Goal: Complete application form: Complete application form

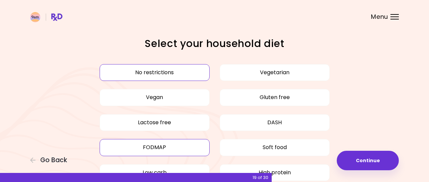
click at [180, 143] on button "FODMAP" at bounding box center [155, 147] width 110 height 17
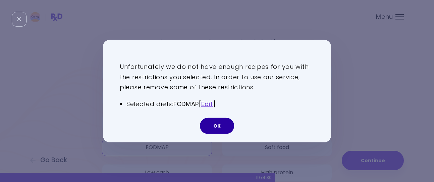
click at [220, 127] on button "OK" at bounding box center [217, 125] width 34 height 16
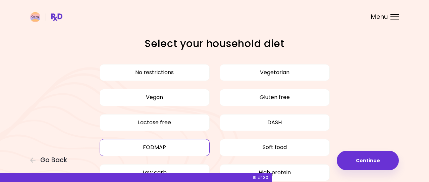
click at [138, 150] on button "FODMAP" at bounding box center [155, 147] width 110 height 17
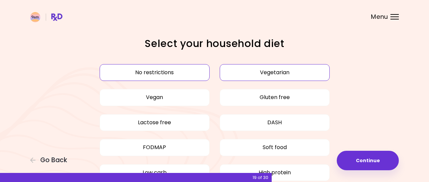
click at [237, 68] on button "Vegetarian" at bounding box center [275, 72] width 110 height 17
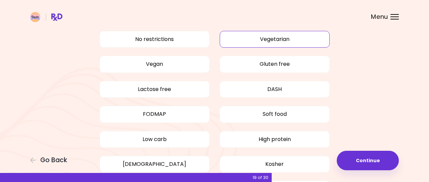
scroll to position [34, 0]
click at [184, 90] on button "Lactose free" at bounding box center [155, 89] width 110 height 17
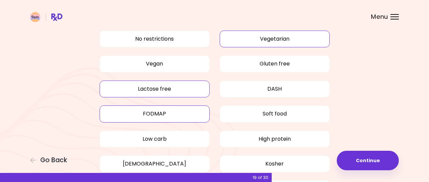
click at [175, 114] on button "FODMAP" at bounding box center [155, 113] width 110 height 17
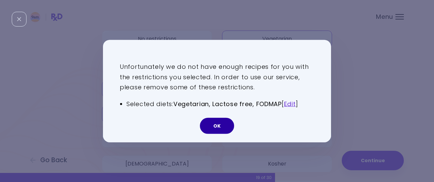
click at [215, 126] on button "OK" at bounding box center [217, 125] width 34 height 16
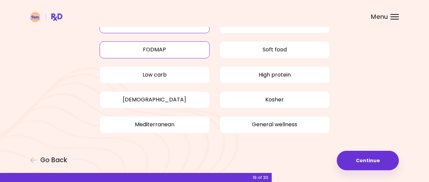
scroll to position [98, 0]
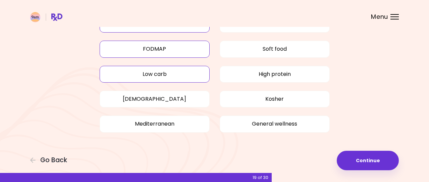
click at [184, 80] on button "Low carb" at bounding box center [155, 74] width 110 height 17
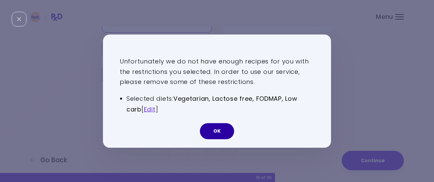
click at [222, 132] on button "OK" at bounding box center [217, 131] width 34 height 16
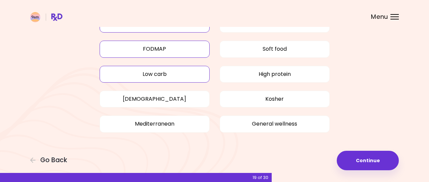
click at [170, 47] on button "FODMAP" at bounding box center [155, 49] width 110 height 17
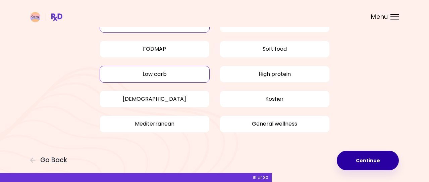
click at [381, 165] on button "Continue" at bounding box center [368, 160] width 62 height 19
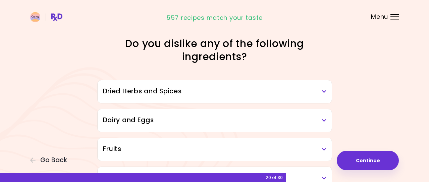
click at [312, 94] on h3 "Dried Herbs and Spices" at bounding box center [214, 92] width 223 height 10
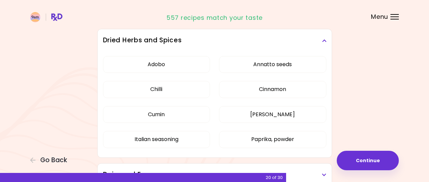
scroll to position [67, 0]
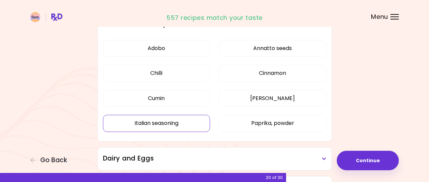
click at [173, 122] on button "Italian seasoning" at bounding box center [156, 123] width 107 height 17
click at [254, 52] on button "Annatto seeds" at bounding box center [272, 48] width 107 height 17
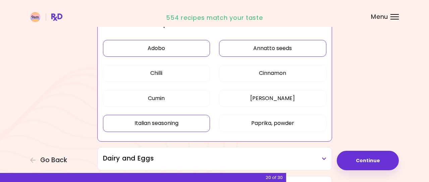
click at [190, 52] on button "Adobo" at bounding box center [156, 48] width 107 height 17
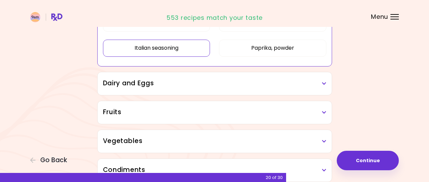
scroll to position [168, 0]
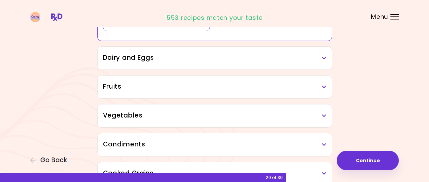
click at [294, 59] on h3 "Dairy and Eggs" at bounding box center [214, 58] width 223 height 10
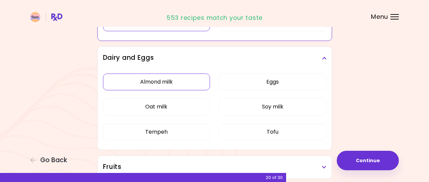
click at [185, 79] on button "Almond milk" at bounding box center [156, 81] width 107 height 17
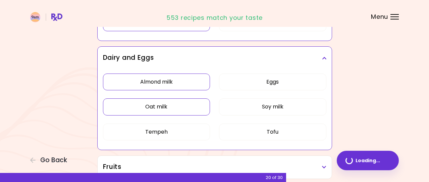
drag, startPoint x: 181, startPoint y: 101, endPoint x: 181, endPoint y: 107, distance: 5.7
click at [181, 101] on button "Oat milk" at bounding box center [156, 106] width 107 height 17
click at [183, 133] on button "Tempeh" at bounding box center [156, 131] width 107 height 17
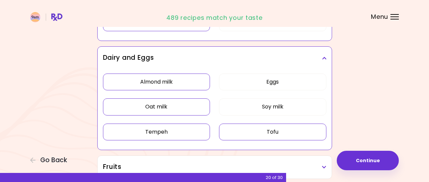
click at [255, 128] on button "Tofu" at bounding box center [272, 131] width 107 height 17
click at [252, 107] on button "Soy milk" at bounding box center [272, 106] width 107 height 17
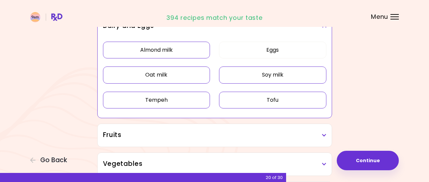
scroll to position [235, 0]
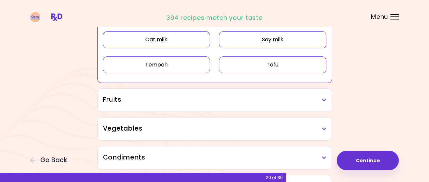
click at [213, 99] on h3 "Fruits" at bounding box center [214, 100] width 223 height 10
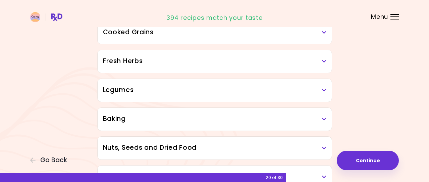
scroll to position [403, 0]
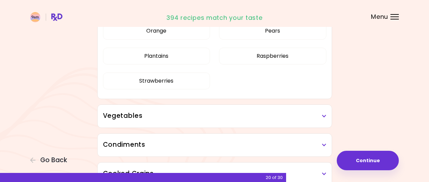
click at [219, 117] on h3 "Vegetables" at bounding box center [214, 116] width 223 height 10
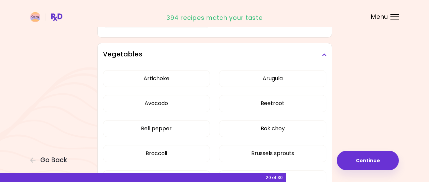
scroll to position [470, 0]
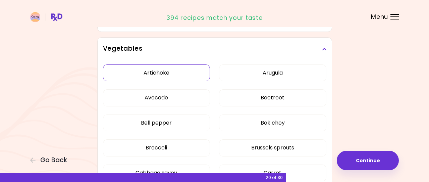
click at [188, 74] on button "Artichoke" at bounding box center [156, 72] width 107 height 17
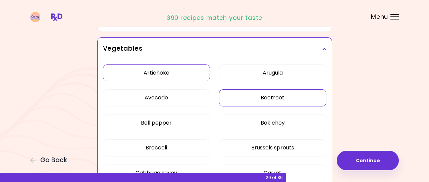
click at [238, 98] on button "Beetroot" at bounding box center [272, 97] width 107 height 17
click at [249, 121] on button "Bok choy" at bounding box center [272, 122] width 107 height 17
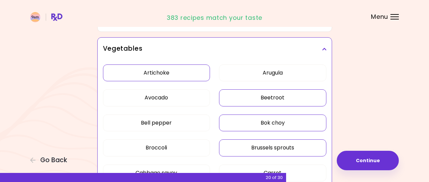
click at [248, 144] on button "Brussels sprouts" at bounding box center [272, 147] width 107 height 17
click at [248, 76] on button "Arugula" at bounding box center [272, 72] width 107 height 17
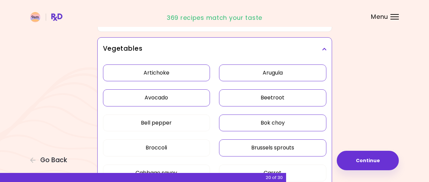
click at [183, 99] on button "Avocado" at bounding box center [156, 97] width 107 height 17
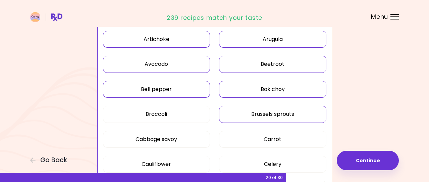
click at [191, 90] on button "Bell pepper" at bounding box center [156, 89] width 107 height 17
click at [182, 115] on button "Broccoli" at bounding box center [156, 114] width 107 height 17
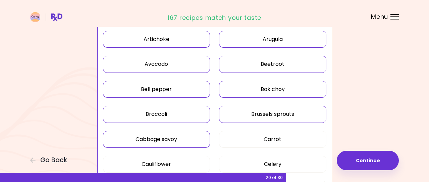
click at [187, 139] on button "Cabbage savoy" at bounding box center [156, 139] width 107 height 17
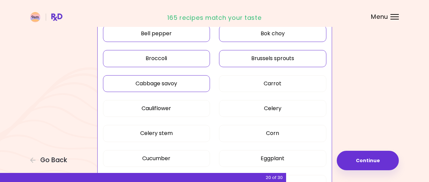
scroll to position [570, 0]
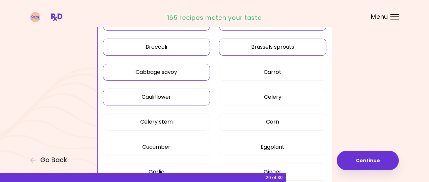
click at [184, 93] on button "Cauliflower" at bounding box center [156, 97] width 107 height 17
click at [178, 121] on button "Celery stem" at bounding box center [156, 121] width 107 height 17
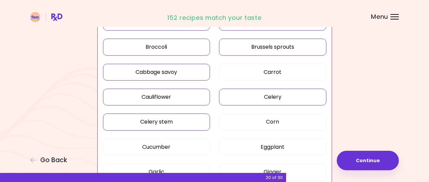
click at [245, 96] on button "Celery" at bounding box center [272, 97] width 107 height 17
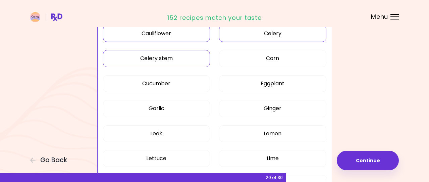
scroll to position [637, 0]
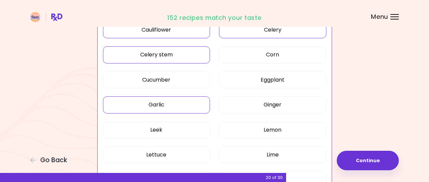
click at [192, 106] on button "Garlic" at bounding box center [156, 104] width 107 height 17
click at [176, 128] on button "Leek" at bounding box center [156, 129] width 107 height 17
click at [180, 150] on button "Lettuce" at bounding box center [156, 154] width 107 height 17
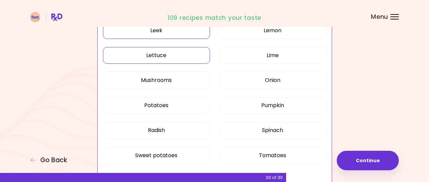
scroll to position [738, 0]
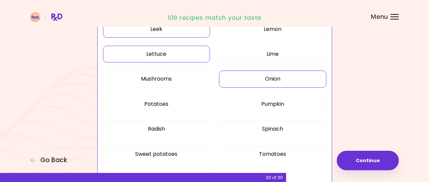
click at [270, 79] on button "Onion" at bounding box center [272, 78] width 107 height 17
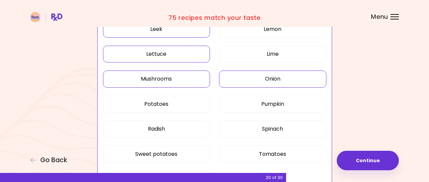
click at [184, 78] on button "Mushrooms" at bounding box center [156, 78] width 107 height 17
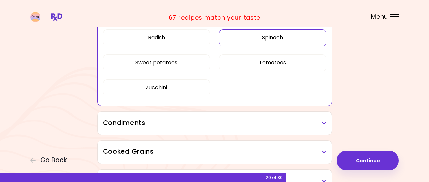
scroll to position [872, 0]
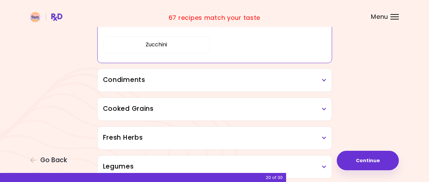
click at [213, 83] on h3 "Condiments" at bounding box center [214, 80] width 223 height 10
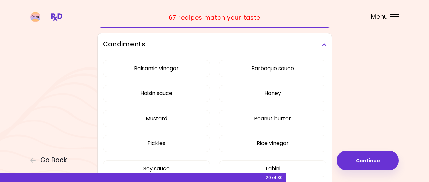
scroll to position [939, 0]
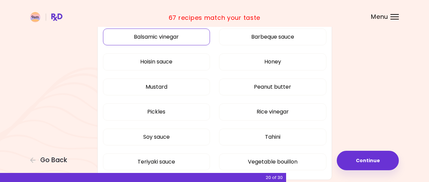
click at [184, 36] on button "Balsamic vinegar" at bounding box center [156, 37] width 107 height 17
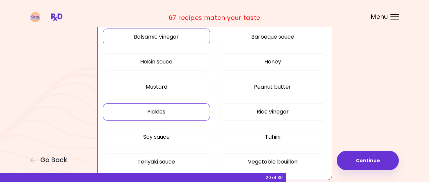
click at [198, 109] on button "Pickles" at bounding box center [156, 111] width 107 height 17
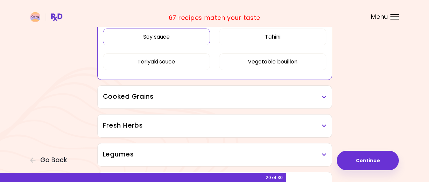
scroll to position [1040, 0]
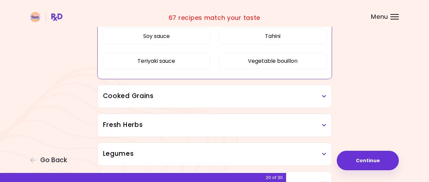
click at [208, 96] on h3 "Cooked Grains" at bounding box center [214, 96] width 223 height 10
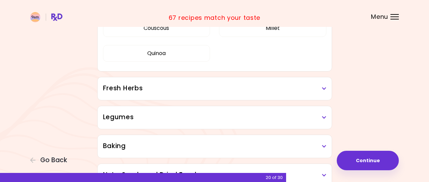
scroll to position [1174, 0]
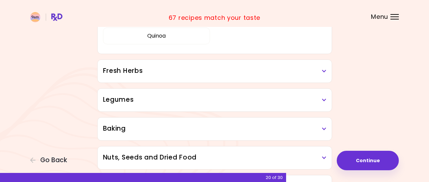
click at [202, 69] on h3 "Fresh Herbs" at bounding box center [214, 71] width 223 height 10
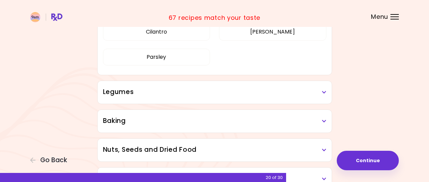
scroll to position [1275, 0]
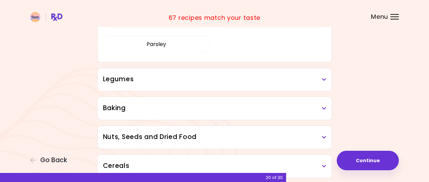
click at [205, 78] on h3 "Legumes" at bounding box center [214, 79] width 223 height 10
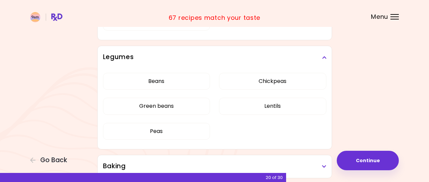
scroll to position [1308, 0]
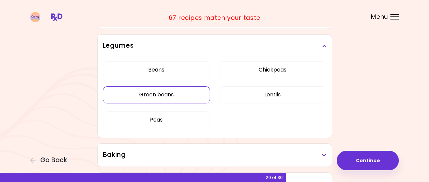
click at [172, 94] on button "Green beans" at bounding box center [156, 94] width 107 height 17
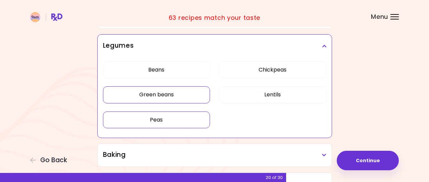
click at [174, 117] on button "Peas" at bounding box center [156, 119] width 107 height 17
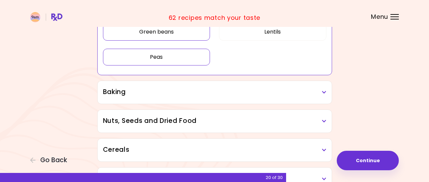
scroll to position [1376, 0]
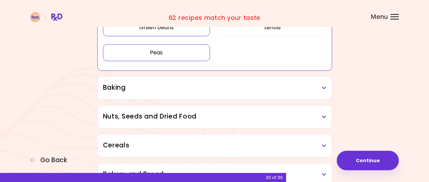
click at [203, 86] on h3 "Baking" at bounding box center [214, 88] width 223 height 10
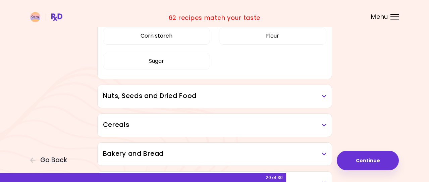
scroll to position [1510, 0]
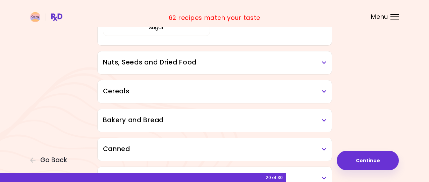
click at [205, 70] on div "Nuts, Seeds and Dried Food" at bounding box center [215, 62] width 234 height 23
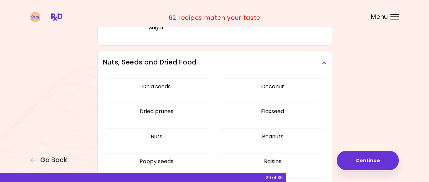
scroll to position [1543, 0]
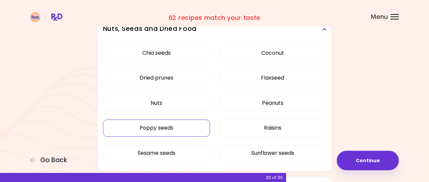
click at [200, 126] on button "Poppy seeds" at bounding box center [156, 127] width 107 height 17
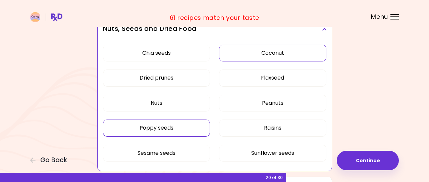
click at [255, 54] on button "Coconut" at bounding box center [272, 53] width 107 height 17
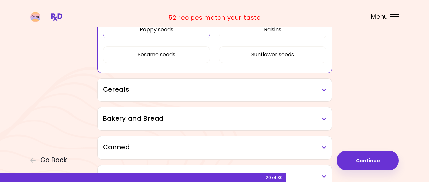
scroll to position [1644, 0]
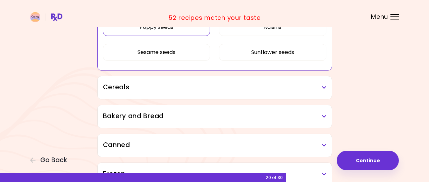
click at [216, 85] on h3 "Cereals" at bounding box center [214, 88] width 223 height 10
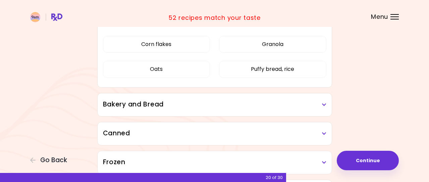
scroll to position [1745, 0]
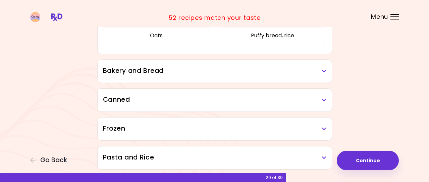
click at [219, 76] on div "Bakery and Bread" at bounding box center [215, 71] width 234 height 23
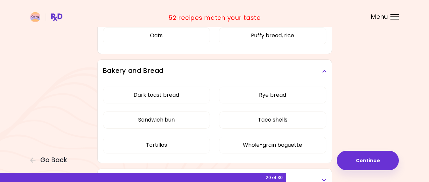
scroll to position [1778, 0]
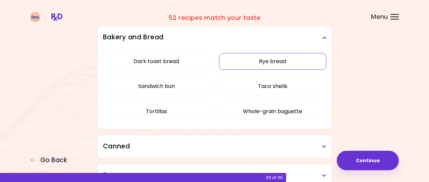
click at [246, 59] on button "Rye bread" at bounding box center [272, 61] width 107 height 17
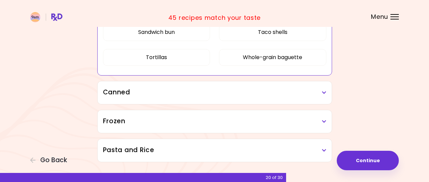
scroll to position [1845, 0]
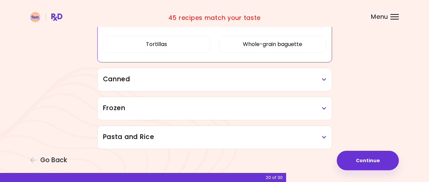
click at [209, 77] on h3 "Canned" at bounding box center [214, 79] width 223 height 10
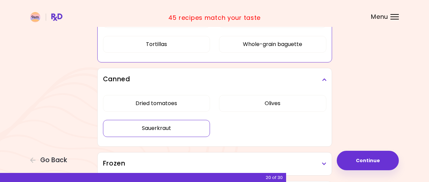
click at [185, 124] on button "Sauerkraut" at bounding box center [156, 128] width 107 height 17
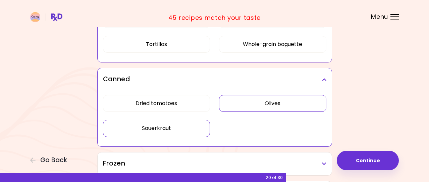
click at [256, 102] on button "Olives" at bounding box center [272, 103] width 107 height 17
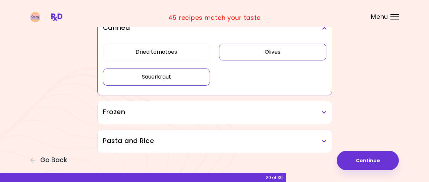
scroll to position [1905, 0]
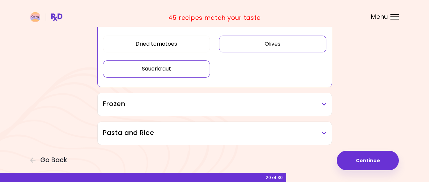
click at [215, 104] on h3 "Frozen" at bounding box center [214, 104] width 223 height 10
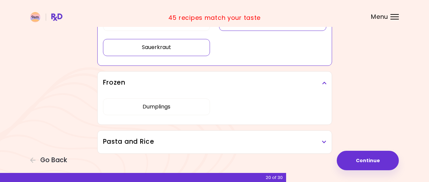
scroll to position [1935, 0]
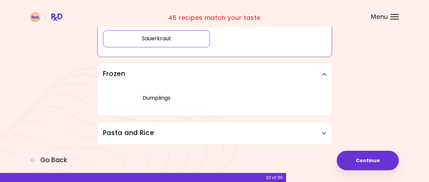
click at [212, 130] on h3 "Pasta and Rice" at bounding box center [214, 133] width 223 height 10
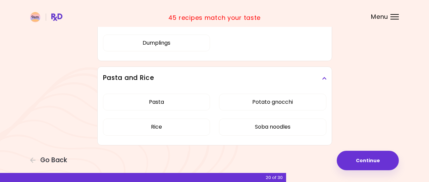
scroll to position [1990, 0]
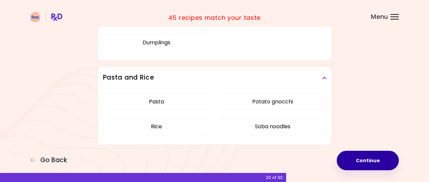
click at [379, 161] on button "Continue" at bounding box center [368, 160] width 62 height 19
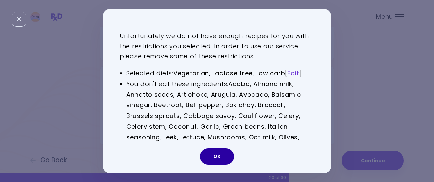
click at [213, 153] on button "OK" at bounding box center [217, 156] width 34 height 16
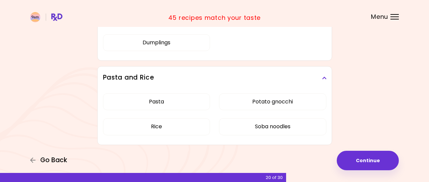
click at [40, 161] on span "Go Back" at bounding box center [53, 159] width 27 height 7
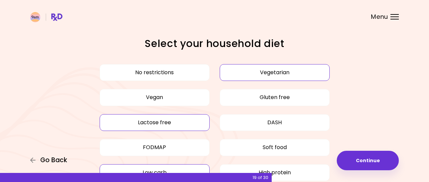
click at [40, 161] on span "Go Back" at bounding box center [53, 159] width 27 height 7
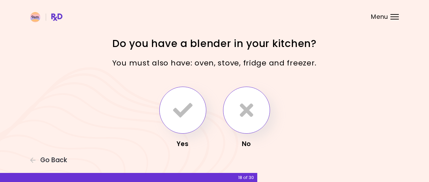
click at [250, 121] on button "button" at bounding box center [246, 110] width 47 height 47
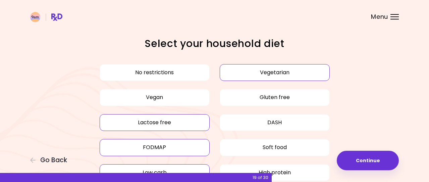
click at [161, 146] on button "FODMAP" at bounding box center [155, 147] width 110 height 17
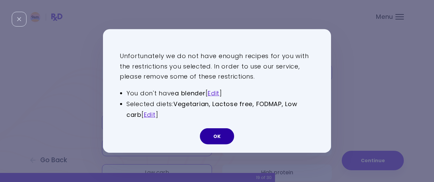
click at [211, 139] on button "OK" at bounding box center [217, 136] width 34 height 16
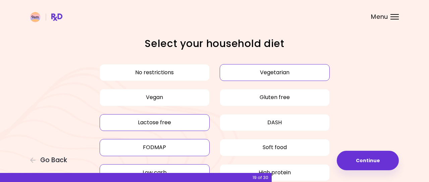
click at [251, 73] on button "Vegetarian" at bounding box center [275, 72] width 110 height 17
click at [178, 122] on button "Lactose free" at bounding box center [155, 122] width 110 height 17
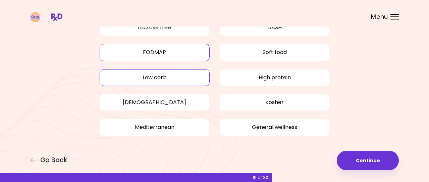
scroll to position [98, 0]
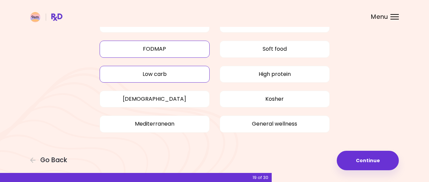
click at [178, 75] on button "Low carb" at bounding box center [155, 74] width 110 height 17
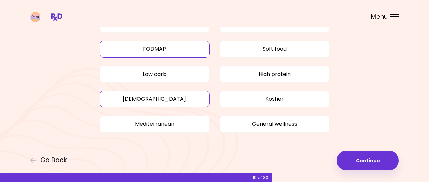
scroll to position [65, 0]
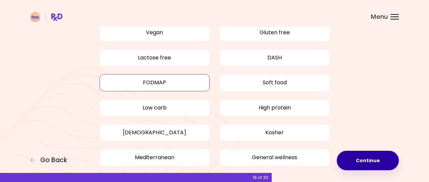
click at [377, 157] on button "Continue" at bounding box center [368, 160] width 62 height 19
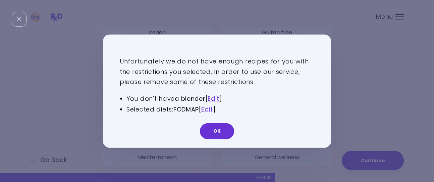
click at [215, 131] on button "OK" at bounding box center [217, 131] width 34 height 16
